Goal: Complete application form: Complete application form

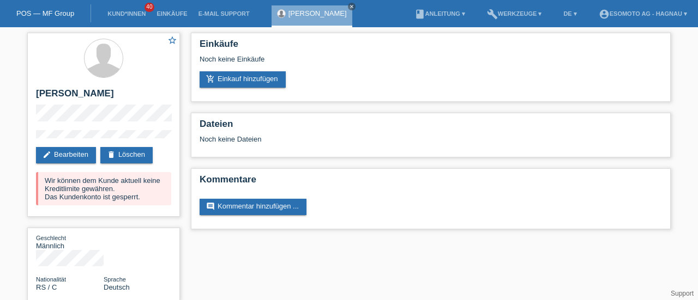
click at [49, 15] on link "POS — MF Group" at bounding box center [45, 13] width 58 height 8
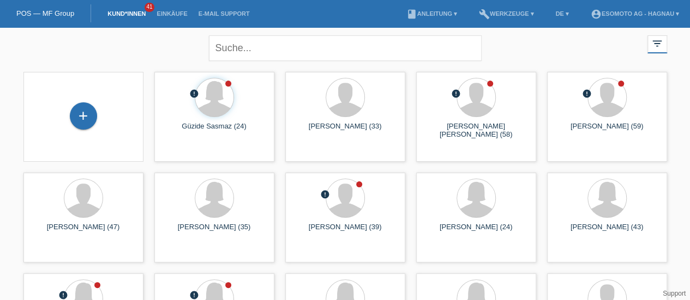
click at [84, 114] on div "+" at bounding box center [83, 116] width 27 height 27
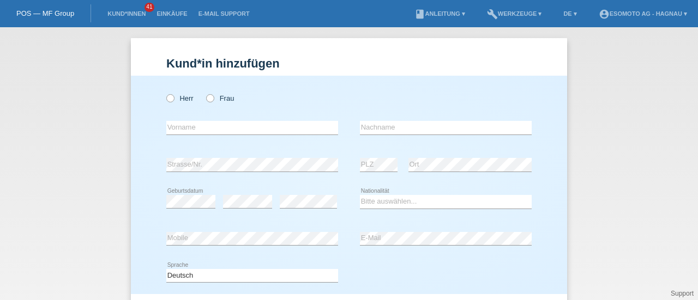
click at [204, 93] on icon at bounding box center [204, 93] width 0 height 0
click at [206, 101] on input "Frau" at bounding box center [209, 97] width 7 height 7
radio input "true"
click at [189, 130] on input "text" at bounding box center [252, 128] width 172 height 14
type input "Eva"
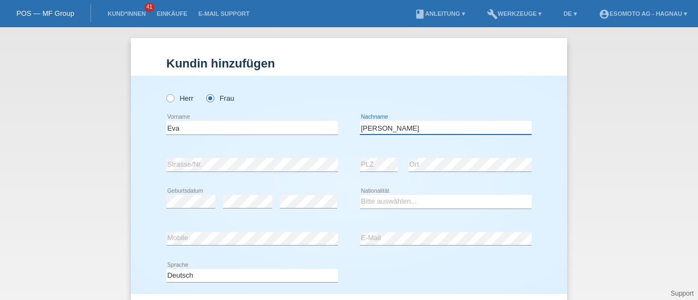
type input "Rodriguez Diaz"
click at [371, 200] on select "Bitte auswählen... Schweiz Deutschland Liechtenstein Österreich ------------ Af…" at bounding box center [446, 201] width 172 height 13
select select "ES"
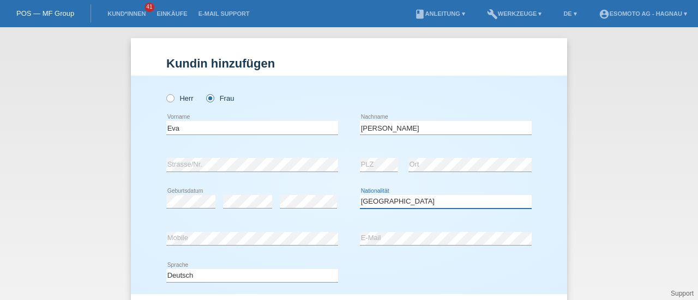
click at [360, 195] on select "Bitte auswählen... Schweiz Deutschland Liechtenstein Österreich ------------ Af…" at bounding box center [446, 201] width 172 height 13
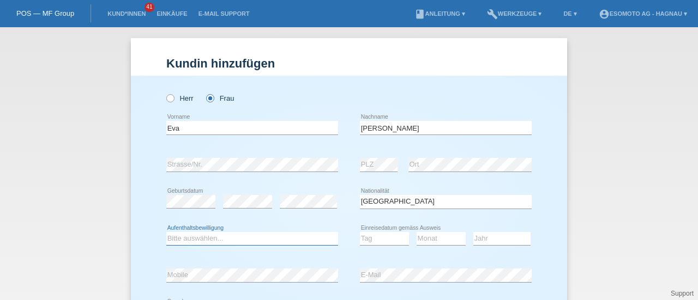
click at [217, 242] on select "Bitte auswählen... C B B - Flüchtlingsstatus Andere" at bounding box center [252, 238] width 172 height 13
select select "C"
click at [166, 232] on select "Bitte auswählen... C B B - Flüchtlingsstatus Andere" at bounding box center [252, 238] width 172 height 13
click at [378, 241] on select "Tag 01 02 03 04 05 06 07 08 09 10 11" at bounding box center [384, 238] width 49 height 13
select select "02"
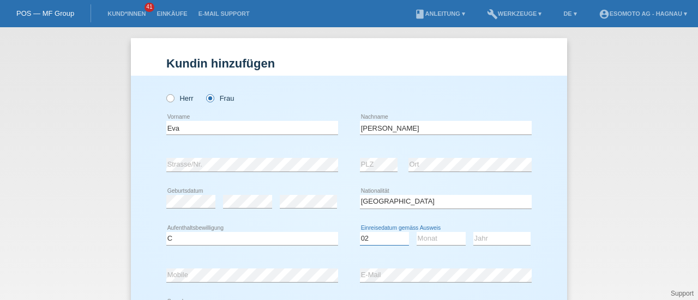
click at [360, 232] on select "Tag 01 02 03 04 05 06 07 08 09 10 11" at bounding box center [384, 238] width 49 height 13
click at [435, 236] on select "Monat 01 02 03 04 05 06 07 08 09 10 11" at bounding box center [441, 238] width 49 height 13
select select "05"
click at [417, 232] on select "Monat 01 02 03 04 05 06 07 08 09 10 11" at bounding box center [441, 238] width 49 height 13
click at [486, 241] on select "Jahr 2025 2024 2023 2022 2021 2020 2019 2018 2017 2016 2015 2014 2013 2012 2011…" at bounding box center [501, 238] width 57 height 13
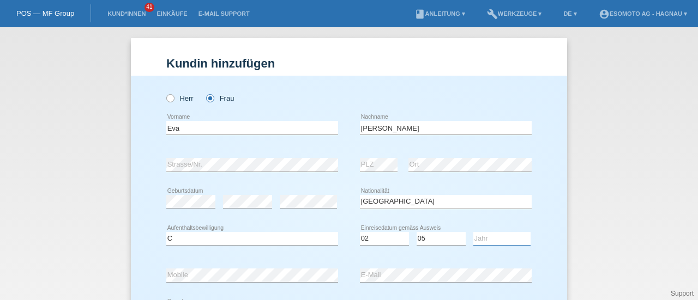
select select "2017"
click at [473, 232] on select "Jahr 2025 2024 2023 2022 2021 2020 2019 2018 2017 2016 2015 2014 2013 2012 2011…" at bounding box center [501, 238] width 57 height 13
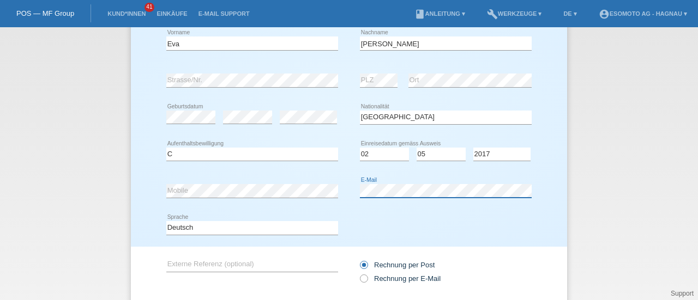
scroll to position [154, 0]
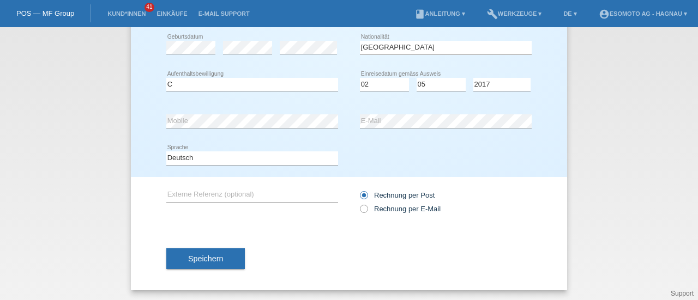
click at [215, 264] on button "Speichern" at bounding box center [205, 259] width 79 height 21
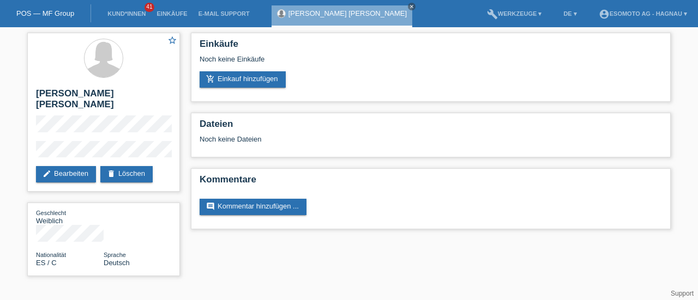
click at [255, 82] on link "add_shopping_cart Einkauf hinzufügen" at bounding box center [243, 79] width 86 height 16
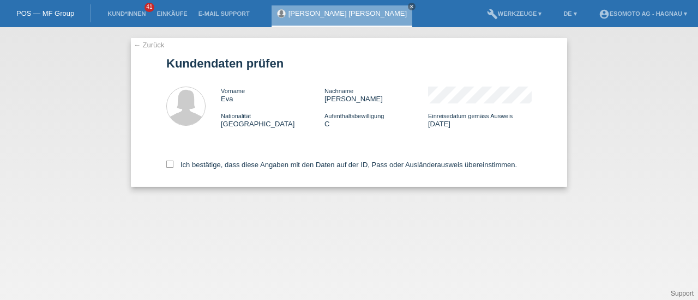
click at [169, 165] on icon at bounding box center [169, 164] width 7 height 7
click at [169, 165] on input "Ich bestätige, dass diese Angaben mit den Daten auf der ID, Pass oder Ausländer…" at bounding box center [169, 164] width 7 height 7
checkbox input "true"
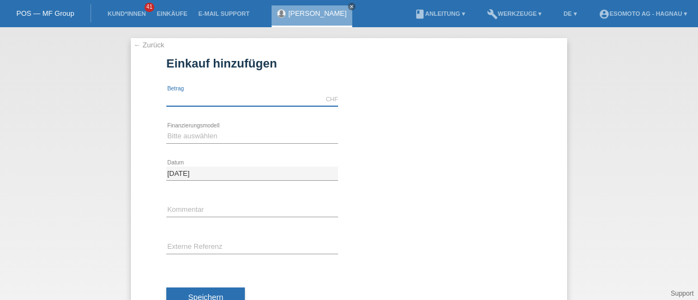
click at [198, 99] on input "text" at bounding box center [252, 100] width 172 height 14
type input "7600.00"
click at [194, 132] on select "Bitte auswählen Fixe Raten Kauf auf Rechnung mit Teilzahlungsoption" at bounding box center [252, 136] width 172 height 13
select select "69"
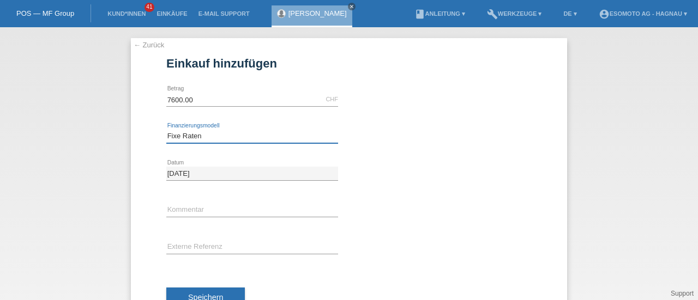
click at [166, 130] on select "Bitte auswählen Fixe Raten Kauf auf Rechnung mit Teilzahlungsoption" at bounding box center [252, 136] width 172 height 13
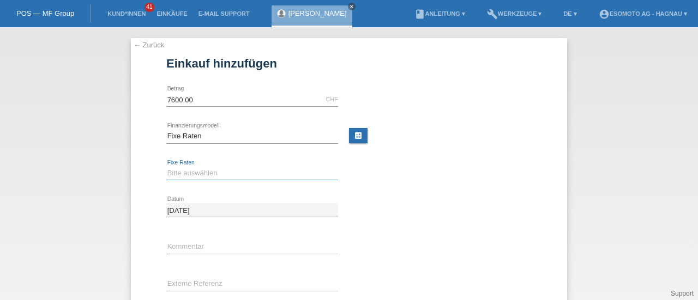
click at [178, 174] on select "Bitte auswählen 12 Raten 24 Raten 36 Raten 48 Raten" at bounding box center [252, 173] width 172 height 13
select select "140"
click at [166, 167] on select "Bitte auswählen 12 Raten 24 Raten 36 Raten 48 Raten" at bounding box center [252, 173] width 172 height 13
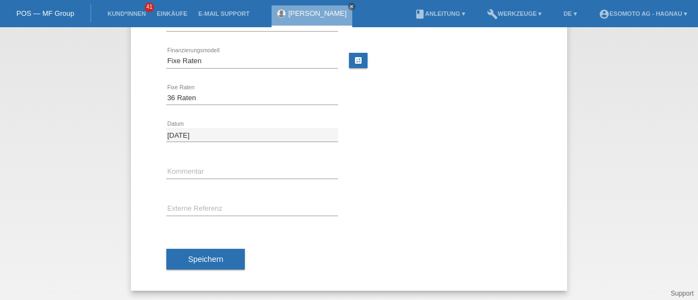
click at [191, 260] on span "Speichern" at bounding box center [205, 259] width 35 height 9
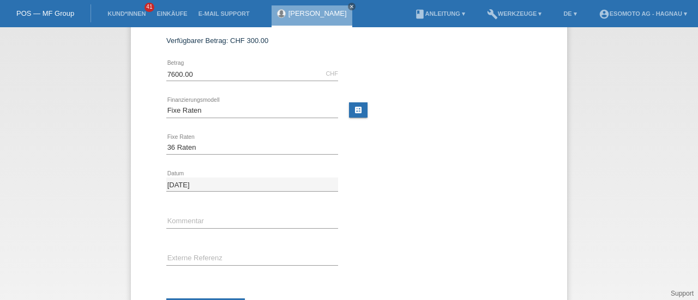
scroll to position [0, 0]
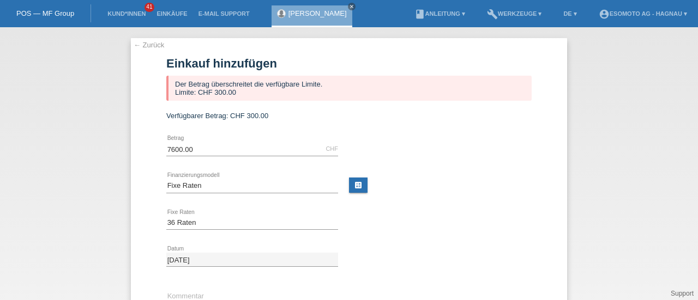
click at [141, 40] on div "← Zurück Einkauf hinzufügen Der Betrag überschreitet die verfügbare Limite. Lim…" at bounding box center [349, 227] width 436 height 378
click at [142, 44] on link "← Zurück" at bounding box center [149, 45] width 31 height 8
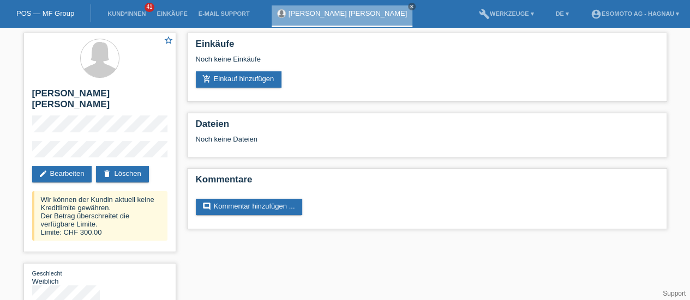
click at [43, 92] on h2 "[PERSON_NAME] [PERSON_NAME]" at bounding box center [99, 101] width 135 height 27
copy h2 "Eva"
click at [53, 95] on h2 "[PERSON_NAME] [PERSON_NAME]" at bounding box center [99, 101] width 135 height 27
drag, startPoint x: 51, startPoint y: 94, endPoint x: 120, endPoint y: 94, distance: 68.7
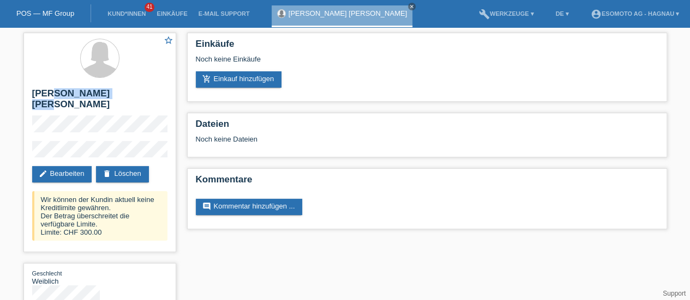
click at [120, 94] on h2 "Eva Rodriguez Diaz" at bounding box center [99, 101] width 135 height 27
copy h2 "Rodriguez Diaz"
click at [142, 166] on link "delete Löschen" at bounding box center [122, 174] width 52 height 16
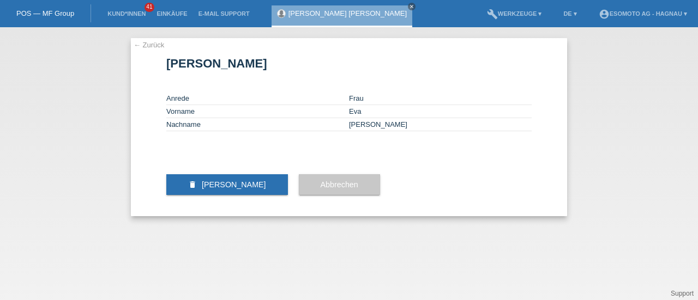
click at [238, 189] on span "[PERSON_NAME]" at bounding box center [234, 184] width 64 height 9
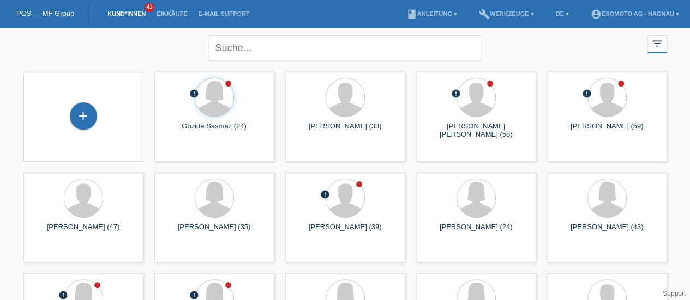
click at [85, 117] on div "+" at bounding box center [83, 116] width 27 height 27
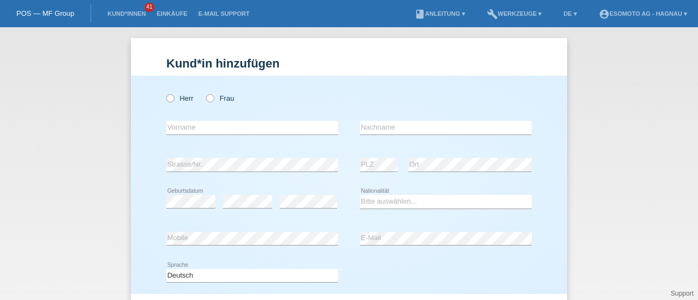
click at [165, 93] on icon at bounding box center [165, 93] width 0 height 0
click at [166, 101] on input "Herr" at bounding box center [169, 97] width 7 height 7
radio input "true"
click at [173, 127] on input "text" at bounding box center [252, 128] width 172 height 14
click at [201, 125] on input "Fabian" at bounding box center [252, 128] width 172 height 14
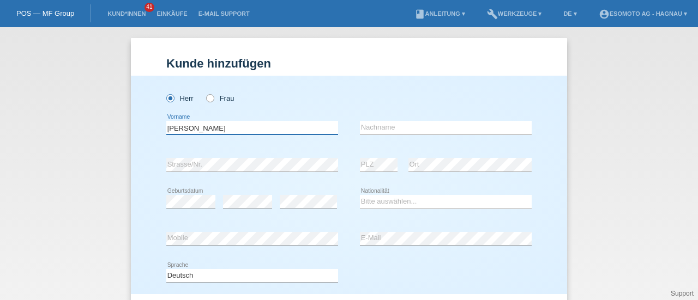
type input "[PERSON_NAME]"
type input "Kistler"
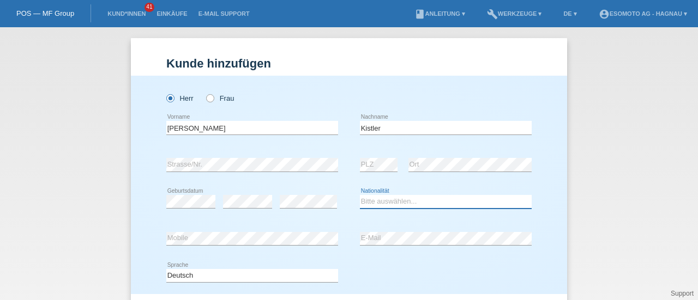
click at [372, 201] on select "Bitte auswählen... Schweiz Deutschland Liechtenstein Österreich ------------ Af…" at bounding box center [446, 201] width 172 height 13
select select "CH"
click at [360, 195] on select "Bitte auswählen... Schweiz Deutschland Liechtenstein Österreich ------------ Af…" at bounding box center [446, 201] width 172 height 13
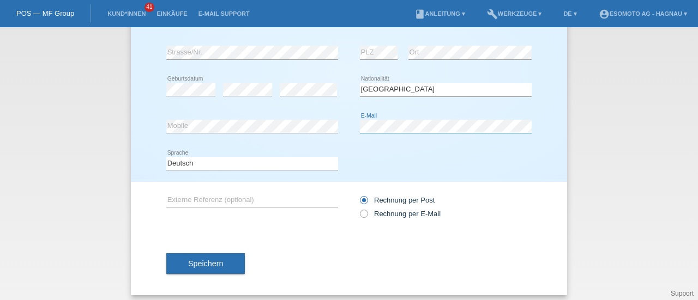
scroll to position [116, 0]
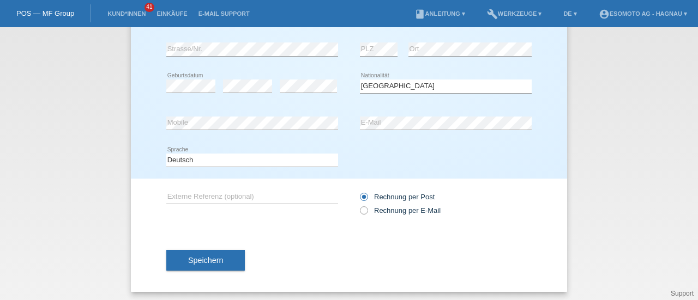
click at [196, 259] on span "Speichern" at bounding box center [205, 260] width 35 height 9
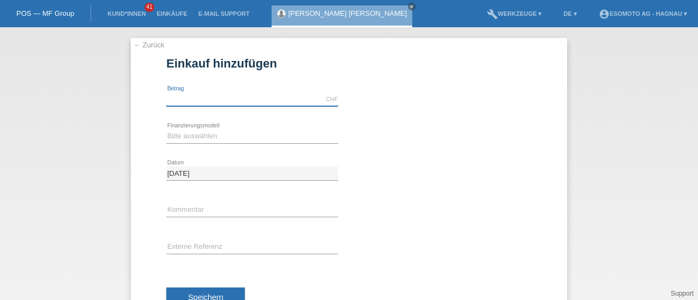
click at [220, 104] on input "text" at bounding box center [252, 100] width 172 height 14
type input "7600.00"
click at [186, 136] on select "Bitte auswählen Fixe Raten Kauf auf Rechnung mit Teilzahlungsoption" at bounding box center [252, 136] width 172 height 13
select select "69"
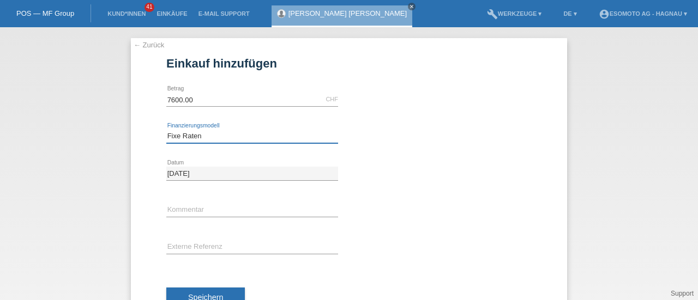
click at [166, 130] on select "Bitte auswählen Fixe Raten Kauf auf Rechnung mit Teilzahlungsoption" at bounding box center [252, 136] width 172 height 13
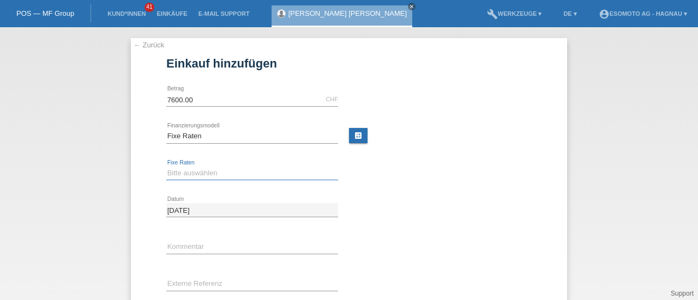
click at [186, 171] on select "Bitte auswählen 12 Raten 24 Raten 36 Raten 48 Raten" at bounding box center [252, 173] width 172 height 13
select select "140"
click at [166, 167] on select "Bitte auswählen 12 Raten 24 Raten 36 Raten 48 Raten" at bounding box center [252, 173] width 172 height 13
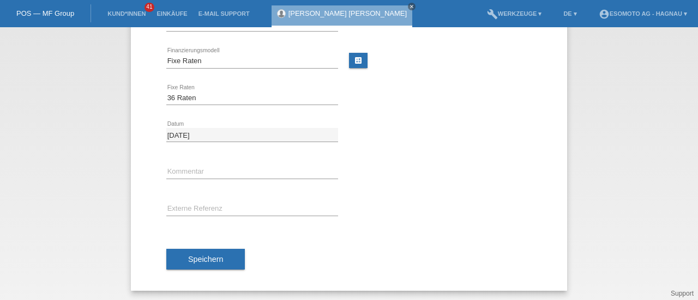
click at [192, 256] on span "Speichern" at bounding box center [205, 259] width 35 height 9
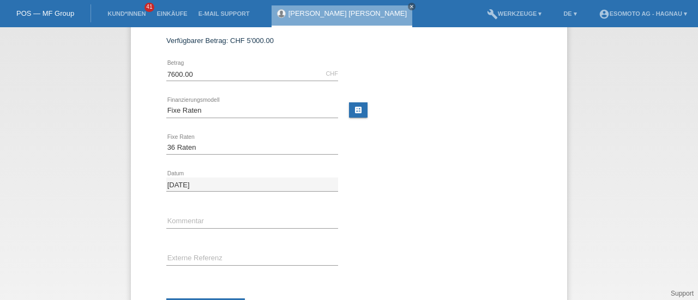
scroll to position [0, 0]
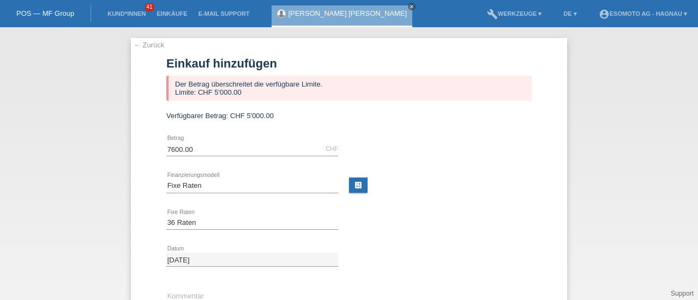
click at [143, 46] on link "← Zurück" at bounding box center [149, 45] width 31 height 8
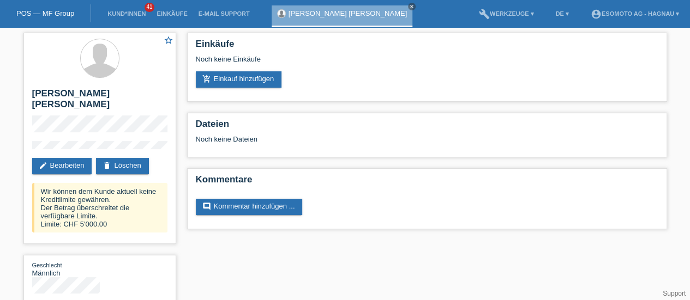
click at [128, 158] on link "delete Löschen" at bounding box center [122, 166] width 52 height 16
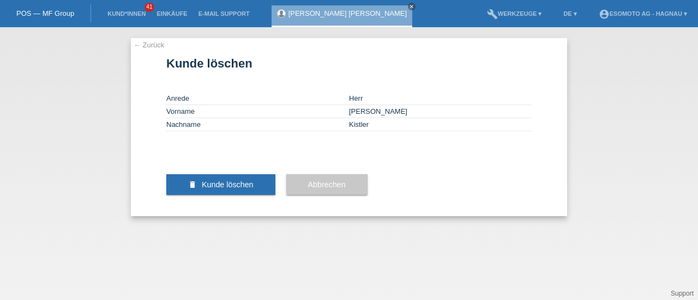
click at [224, 195] on button "delete Kunde löschen" at bounding box center [220, 184] width 109 height 21
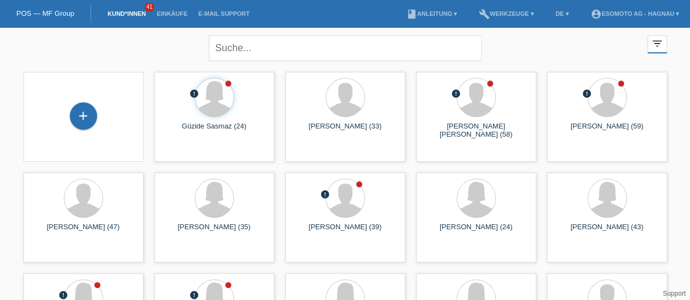
click at [79, 124] on div "+" at bounding box center [83, 116] width 26 height 19
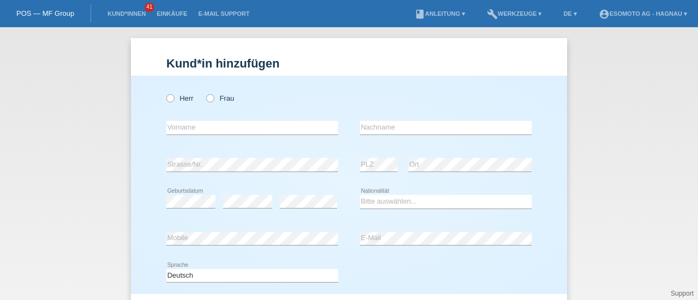
click at [165, 93] on icon at bounding box center [165, 93] width 0 height 0
click at [167, 100] on input "Herr" at bounding box center [169, 97] width 7 height 7
radio input "true"
click at [179, 128] on input "text" at bounding box center [252, 128] width 172 height 14
type input "[PERSON_NAME]"
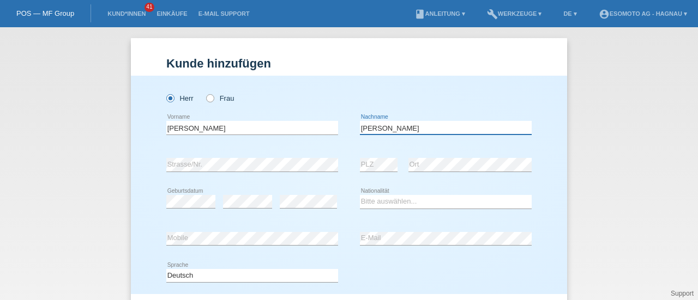
type input "[PERSON_NAME]"
click at [372, 203] on select "Bitte auswählen... Schweiz Deutschland Liechtenstein Österreich ------------ Af…" at bounding box center [446, 201] width 172 height 13
select select "ES"
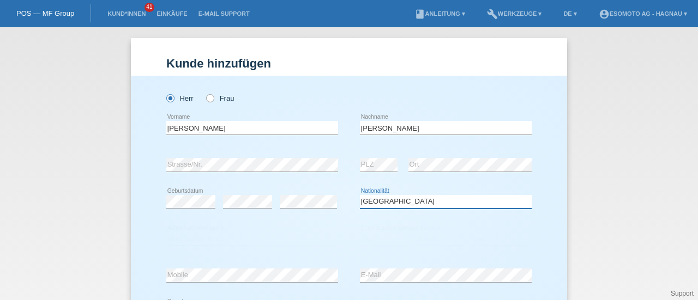
click at [371, 206] on select "Bitte auswählen... Schweiz Deutschland Liechtenstein Österreich ------------ Af…" at bounding box center [446, 201] width 172 height 13
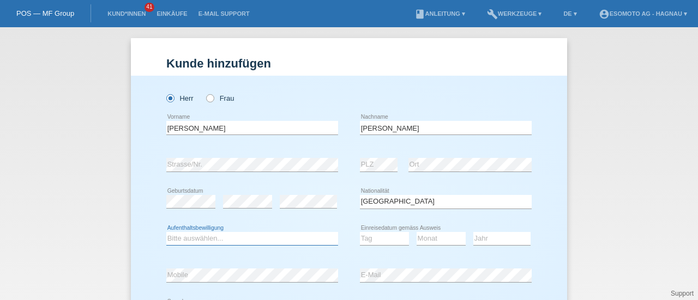
click at [241, 241] on select "Bitte auswählen... C B B - Flüchtlingsstatus Andere" at bounding box center [252, 238] width 172 height 13
select select "C"
click at [166, 232] on select "Bitte auswählen... C B B - Flüchtlingsstatus Andere" at bounding box center [252, 238] width 172 height 13
click at [380, 233] on select "Tag 01 02 03 04 05 06 07 08 09 10 11" at bounding box center [384, 238] width 49 height 13
select select "15"
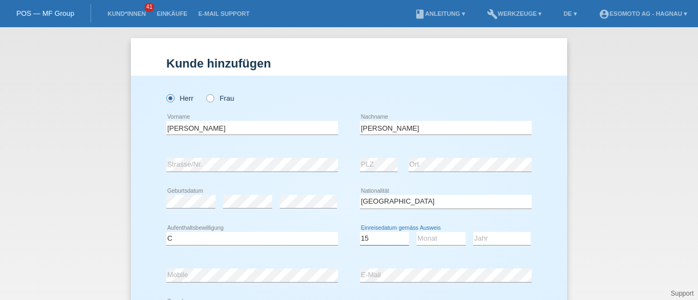
click at [360, 232] on select "Tag 01 02 03 04 05 06 07 08 09 10 11" at bounding box center [384, 238] width 49 height 13
click at [433, 240] on select "Monat 01 02 03 04 05 06 07 08 09 10 11" at bounding box center [441, 238] width 49 height 13
select select "05"
click at [417, 232] on select "Monat 01 02 03 04 05 06 07 08 09 10 11" at bounding box center [441, 238] width 49 height 13
click at [485, 236] on select "Jahr 2025 2024 2023 2022 2021 2020 2019 2018 2017 2016 2015 2014 2013 2012 2011…" at bounding box center [501, 238] width 57 height 13
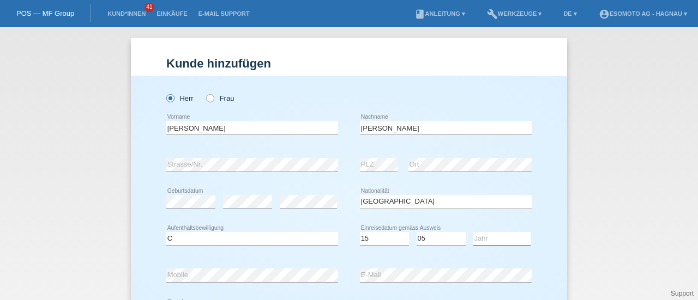
select select "2008"
click at [473, 232] on select "Jahr 2025 2024 2023 2022 2021 2020 2019 2018 2017 2016 2015 2014 2013 2012 2011…" at bounding box center [501, 238] width 57 height 13
click at [338, 274] on div "error Mobile error E-Mail" at bounding box center [348, 275] width 365 height 37
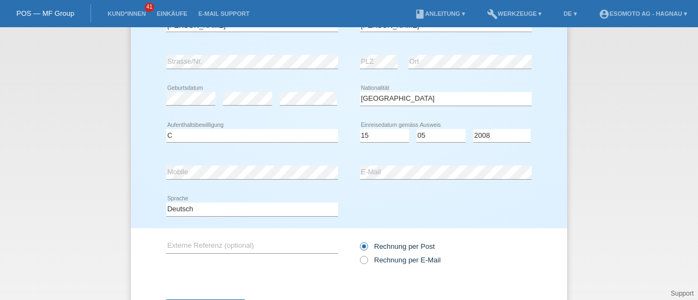
scroll to position [154, 0]
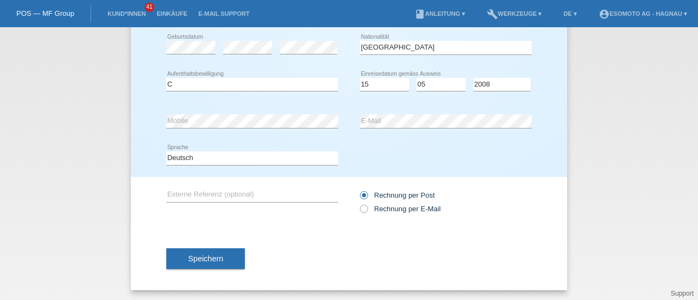
click at [210, 261] on span "Speichern" at bounding box center [205, 259] width 35 height 9
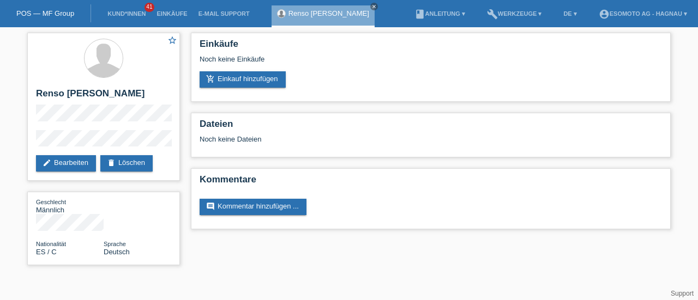
click at [236, 81] on link "add_shopping_cart Einkauf hinzufügen" at bounding box center [243, 79] width 86 height 16
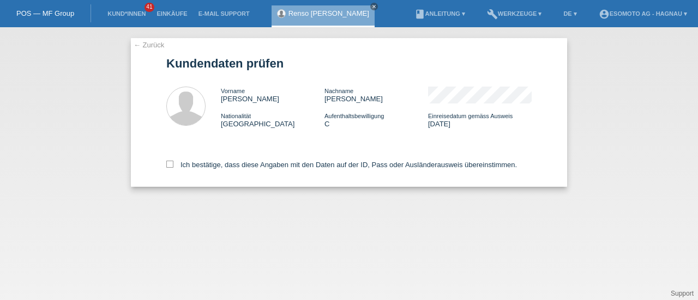
click at [170, 165] on icon at bounding box center [169, 164] width 7 height 7
click at [170, 165] on input "Ich bestätige, dass diese Angaben mit den Daten auf der ID, Pass oder Ausländer…" at bounding box center [169, 164] width 7 height 7
checkbox input "true"
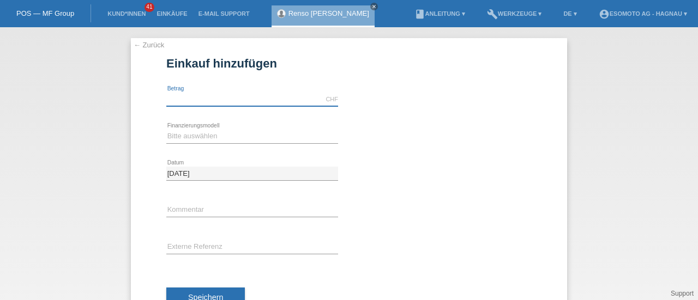
click at [201, 101] on input "text" at bounding box center [252, 100] width 172 height 14
type input "7600.00"
click at [201, 128] on div "Bitte auswählen Fixe Raten Kauf auf Rechnung mit Teilzahlungsoption error Finan…" at bounding box center [252, 136] width 172 height 37
click at [192, 134] on select "Bitte auswählen Fixe Raten Kauf auf Rechnung mit Teilzahlungsoption" at bounding box center [252, 136] width 172 height 13
select select "69"
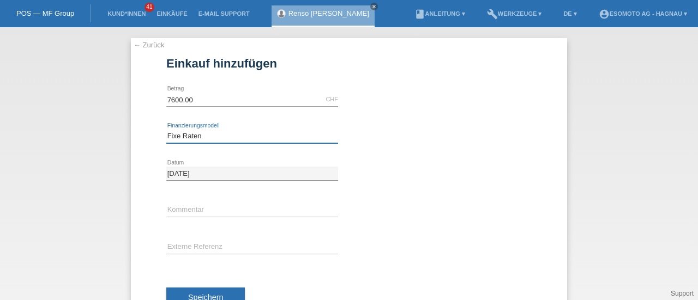
click at [166, 130] on select "Bitte auswählen Fixe Raten Kauf auf Rechnung mit Teilzahlungsoption" at bounding box center [252, 136] width 172 height 13
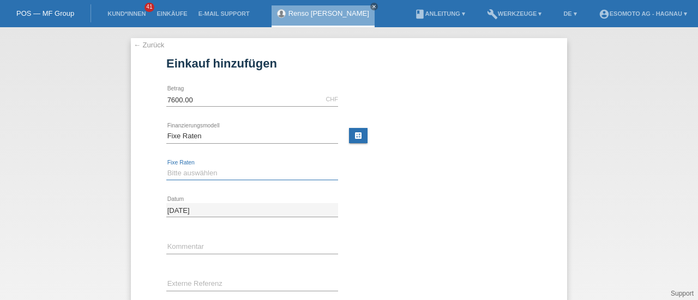
click at [189, 173] on select "Bitte auswählen 12 Raten 24 Raten 36 Raten 48 Raten" at bounding box center [252, 173] width 172 height 13
select select "140"
click at [166, 167] on select "Bitte auswählen 12 Raten 24 Raten 36 Raten 48 Raten" at bounding box center [252, 173] width 172 height 13
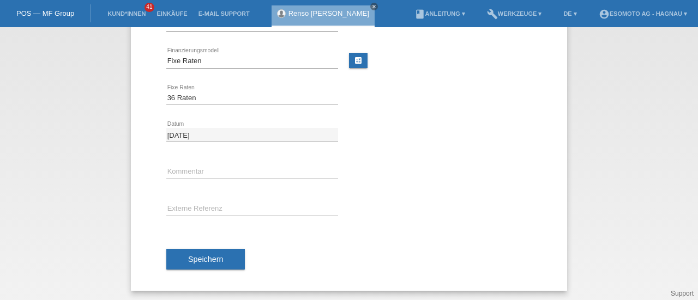
click at [193, 259] on span "Speichern" at bounding box center [205, 259] width 35 height 9
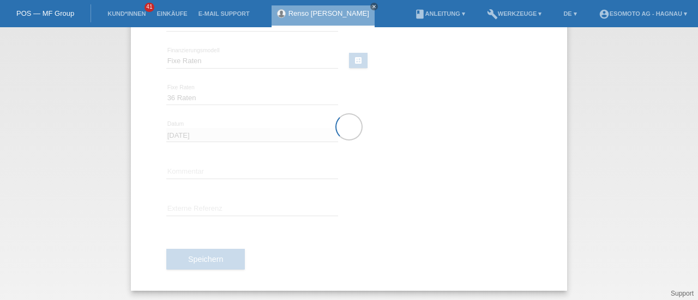
scroll to position [0, 0]
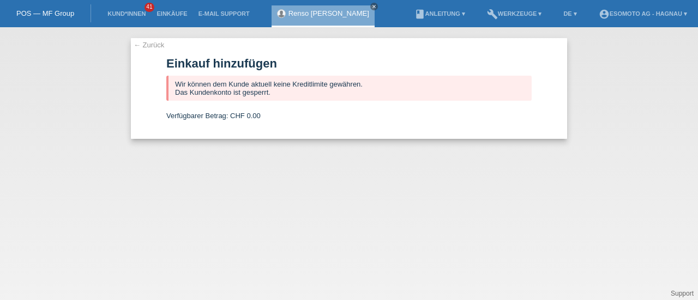
click at [150, 46] on link "← Zurück" at bounding box center [149, 45] width 31 height 8
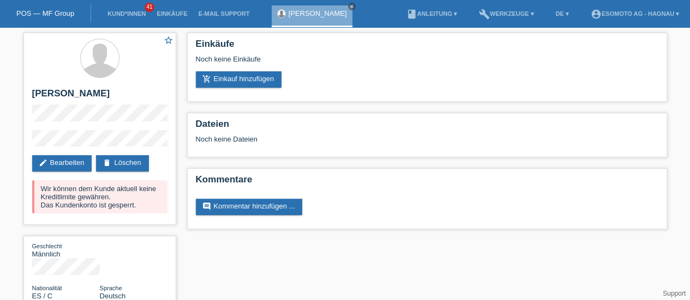
drag, startPoint x: 103, startPoint y: 94, endPoint x: 21, endPoint y: 97, distance: 81.8
click at [21, 97] on div "star_border Renso Alejandro Garcia Gavira edit Bearbeiten delete Löschen Wir kö…" at bounding box center [100, 173] width 164 height 293
copy h2 "Renso Alejandro"
drag, startPoint x: 109, startPoint y: 94, endPoint x: 81, endPoint y: 113, distance: 33.7
click at [81, 105] on h2 "Renso [PERSON_NAME]" at bounding box center [99, 96] width 135 height 16
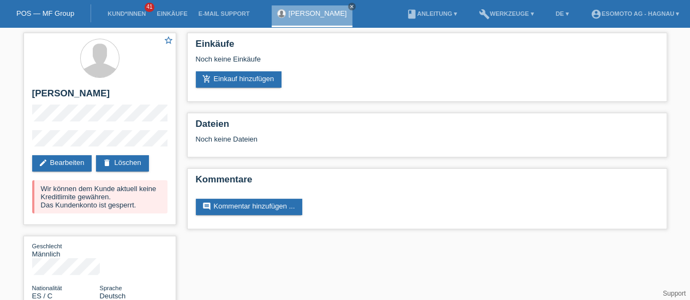
copy h2 "Garcia Gavira"
